Goal: Transaction & Acquisition: Purchase product/service

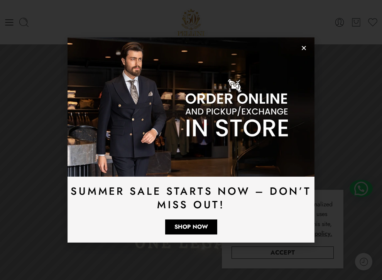
click at [304, 46] on icon "Close" at bounding box center [304, 48] width 6 height 6
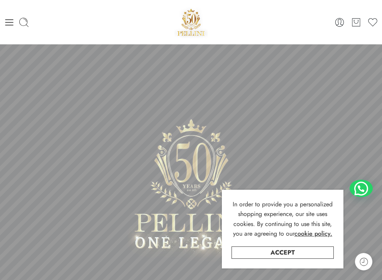
drag, startPoint x: 6, startPoint y: 22, endPoint x: 20, endPoint y: 34, distance: 18.9
click at [5, 22] on icon at bounding box center [9, 22] width 11 height 11
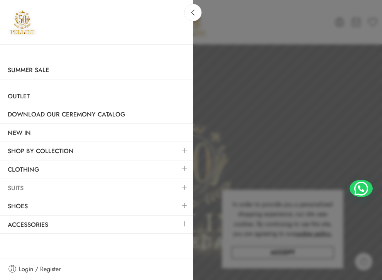
click at [123, 185] on link "Suits" at bounding box center [96, 189] width 193 height 18
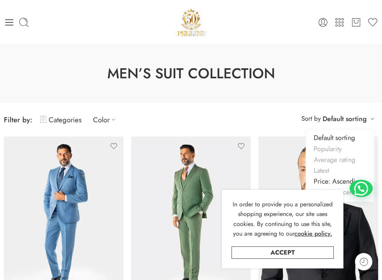
click at [331, 185] on link "Price: Ascending" at bounding box center [340, 181] width 68 height 11
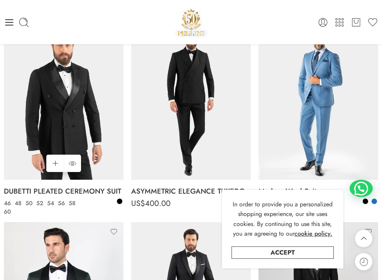
scroll to position [1451, 0]
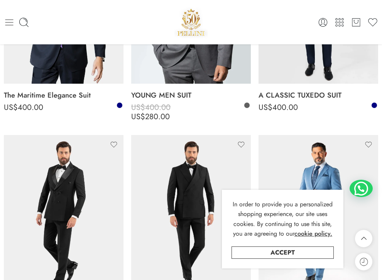
click at [9, 22] on icon at bounding box center [9, 22] width 11 height 11
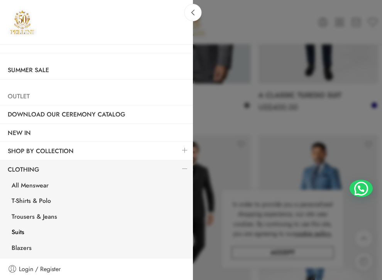
click at [15, 95] on link "Outlet" at bounding box center [96, 97] width 193 height 18
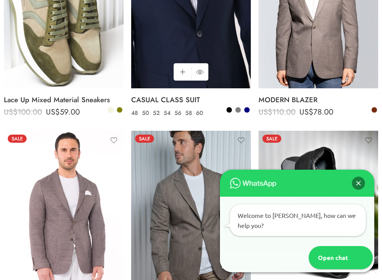
scroll to position [232, 0]
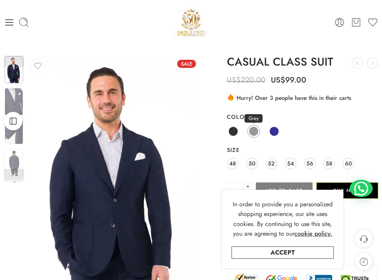
click at [252, 130] on span at bounding box center [254, 132] width 10 height 10
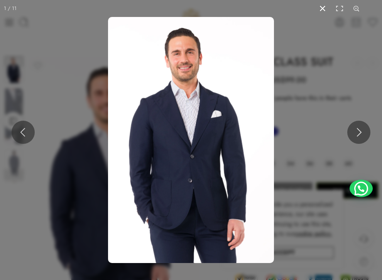
click at [322, 6] on button at bounding box center [322, 8] width 17 height 17
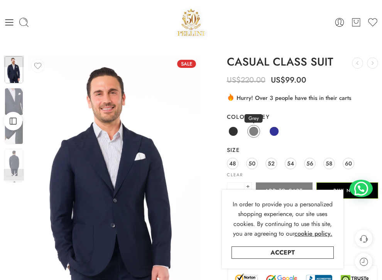
click at [249, 129] on span at bounding box center [254, 132] width 10 height 10
click at [14, 173] on link at bounding box center [14, 175] width 20 height 12
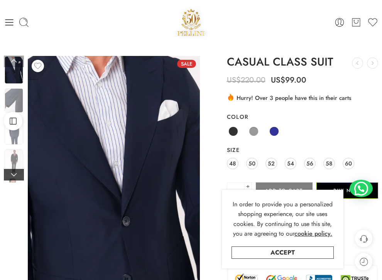
click at [14, 173] on link at bounding box center [14, 175] width 20 height 12
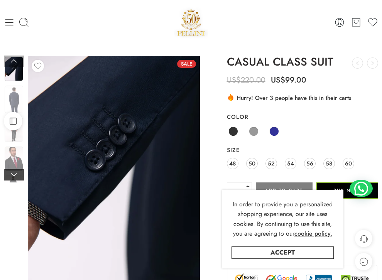
click at [14, 173] on link at bounding box center [14, 175] width 20 height 12
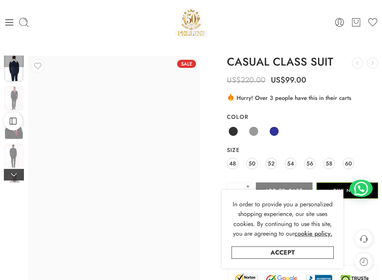
click at [14, 173] on link at bounding box center [14, 175] width 20 height 12
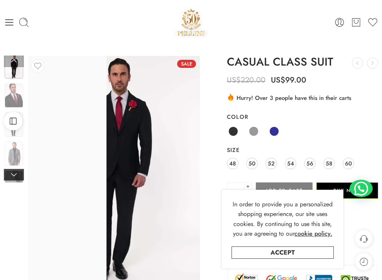
click at [14, 173] on link at bounding box center [14, 175] width 20 height 12
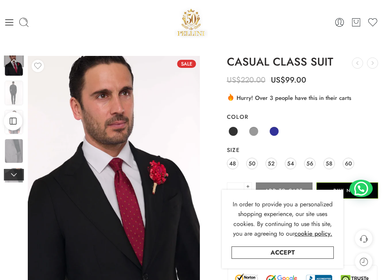
click at [14, 173] on link at bounding box center [14, 175] width 20 height 12
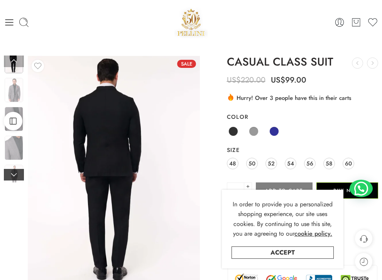
click at [14, 173] on link at bounding box center [14, 175] width 20 height 12
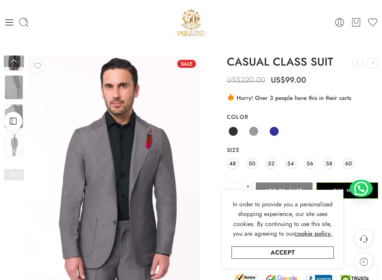
click at [15, 172] on link at bounding box center [14, 175] width 20 height 12
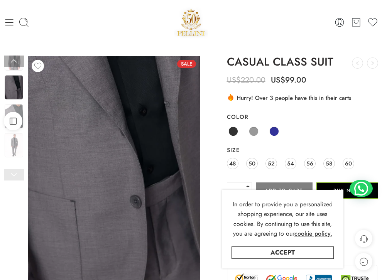
click at [15, 172] on link at bounding box center [14, 175] width 20 height 12
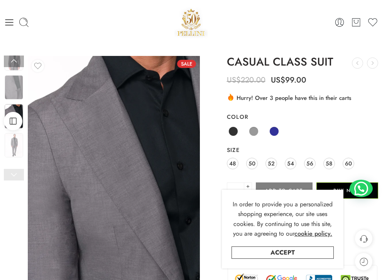
click at [15, 172] on link at bounding box center [14, 175] width 20 height 12
